Goal: Information Seeking & Learning: Find contact information

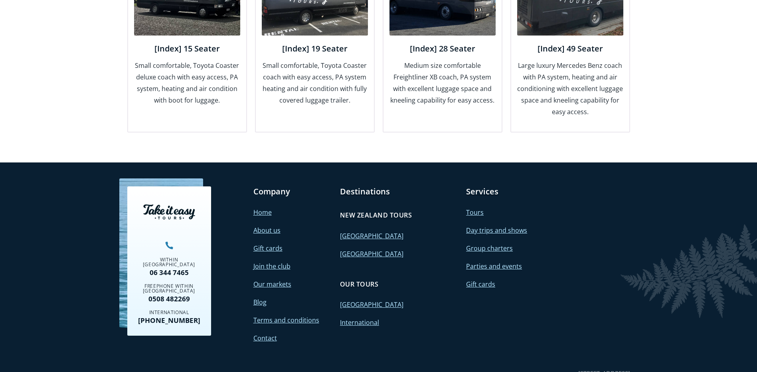
scroll to position [1099, 0]
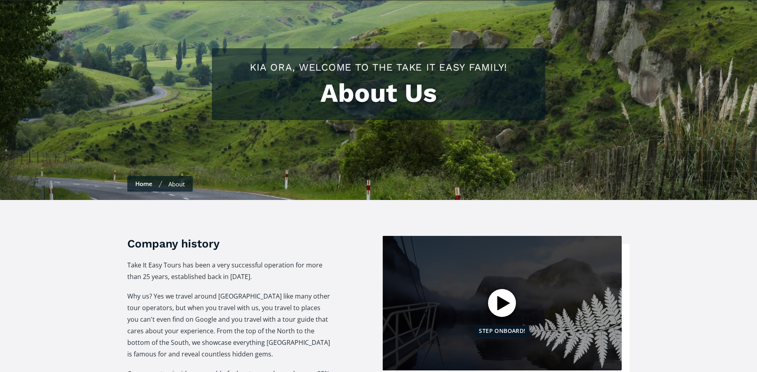
scroll to position [200, 0]
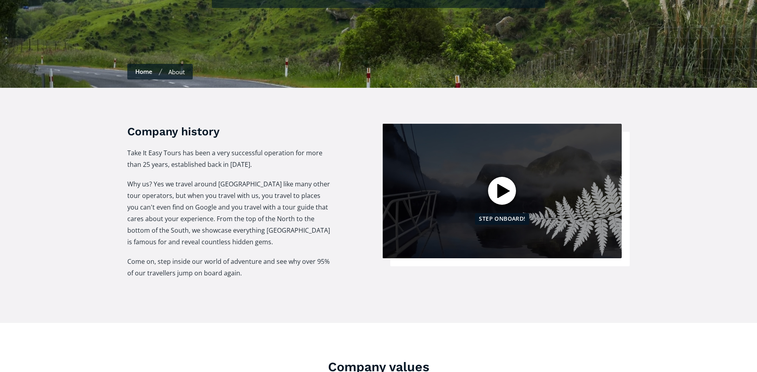
click at [502, 178] on div at bounding box center [502, 191] width 28 height 28
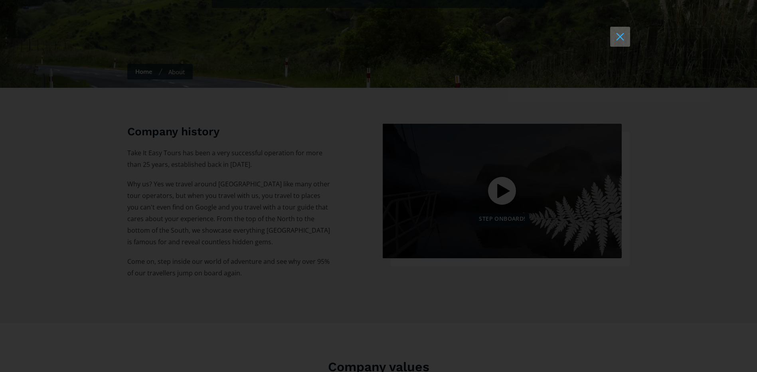
click at [619, 36] on button at bounding box center [620, 37] width 20 height 20
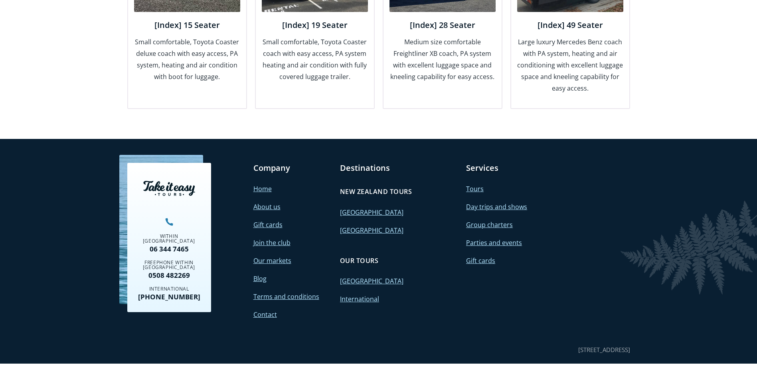
scroll to position [1099, 0]
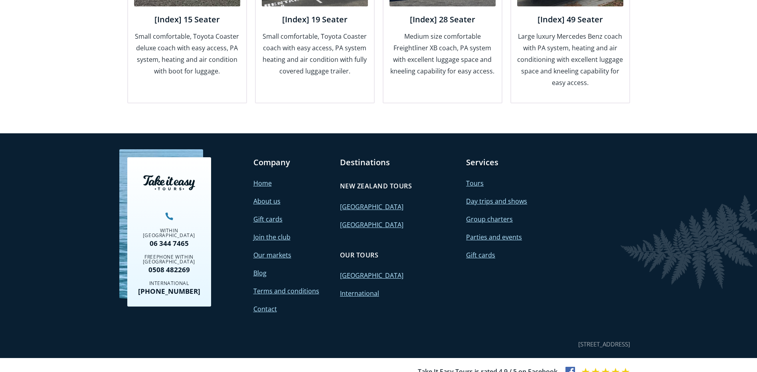
click at [270, 197] on link "About us" at bounding box center [266, 201] width 27 height 9
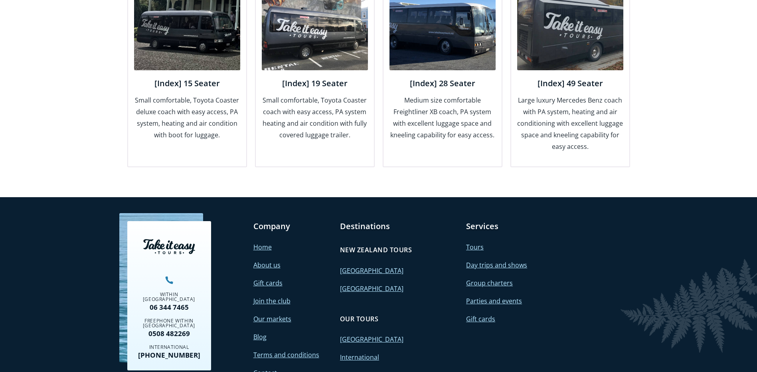
scroll to position [1099, 0]
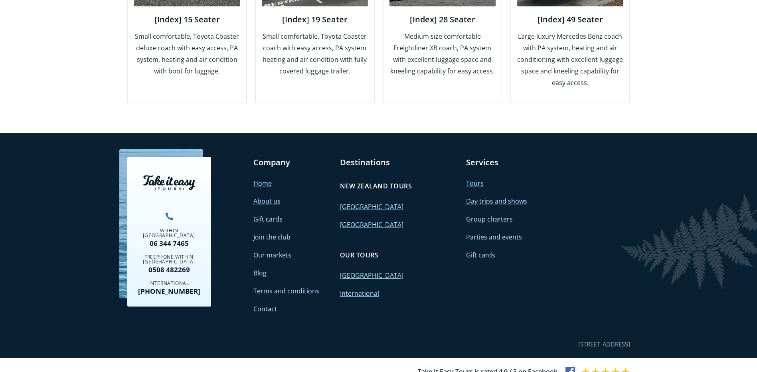
click at [273, 304] on link "Contact" at bounding box center [265, 308] width 24 height 9
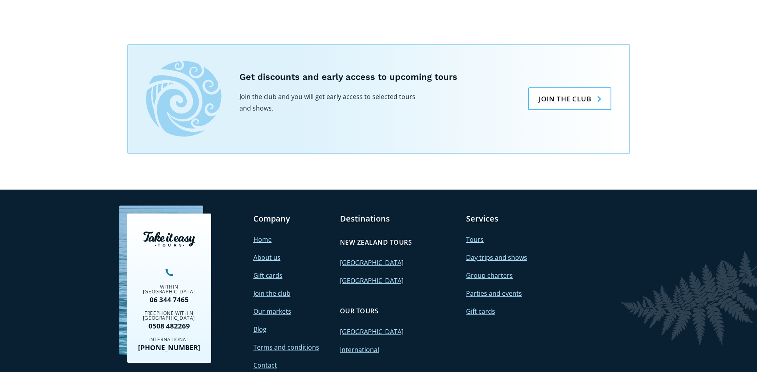
scroll to position [639, 0]
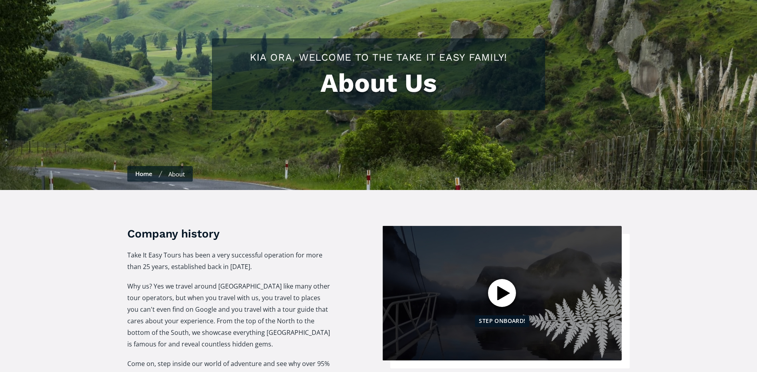
scroll to position [80, 0]
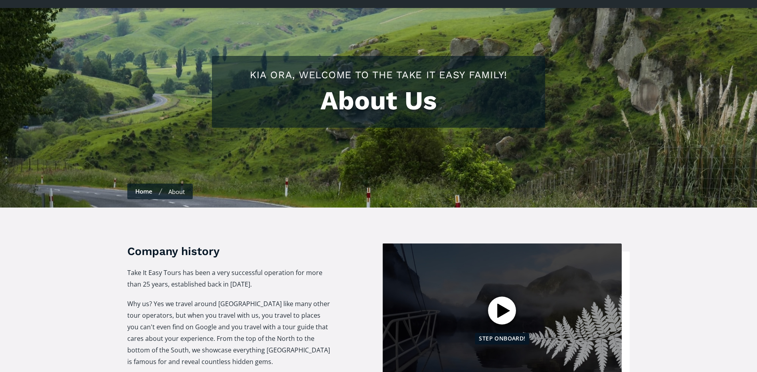
click at [421, 86] on h1 "About Us" at bounding box center [378, 101] width 317 height 30
click at [421, 68] on h2 "Kia ora, welcome to the Take It Easy family!" at bounding box center [378, 75] width 317 height 14
drag, startPoint x: 423, startPoint y: 61, endPoint x: 416, endPoint y: 61, distance: 7.2
click at [423, 68] on h2 "Kia ora, welcome to the Take It Easy family!" at bounding box center [378, 75] width 317 height 14
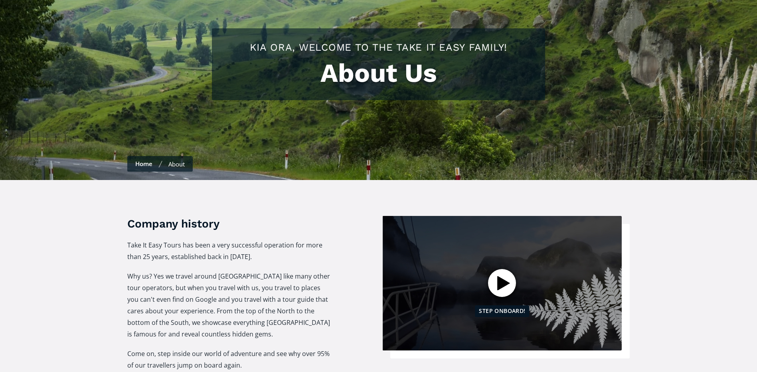
scroll to position [120, 0]
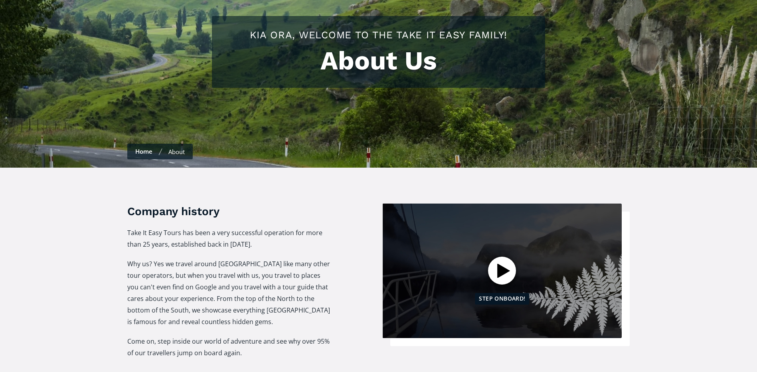
click at [389, 64] on div "About Us Kia ora, welcome to the Take It Easy family!" at bounding box center [378, 54] width 317 height 52
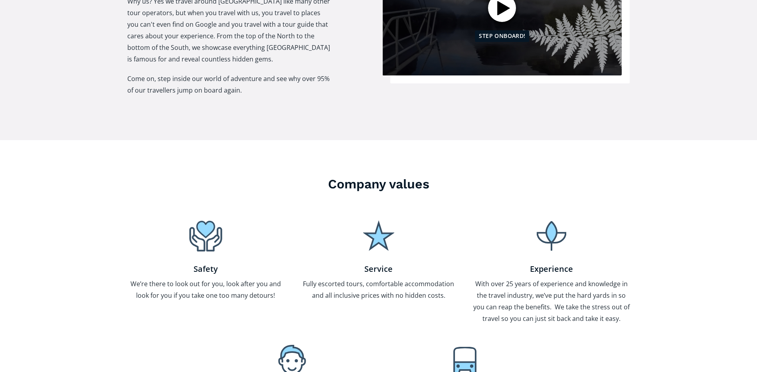
scroll to position [479, 0]
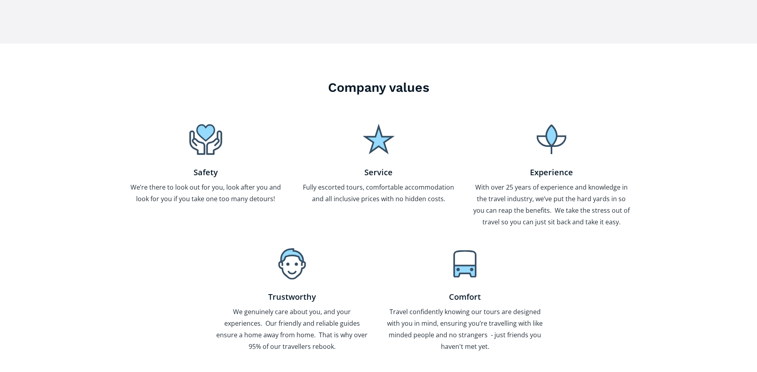
click at [374, 129] on img at bounding box center [378, 139] width 31 height 31
click at [376, 130] on img at bounding box center [378, 139] width 31 height 31
